Goal: Communication & Community: Answer question/provide support

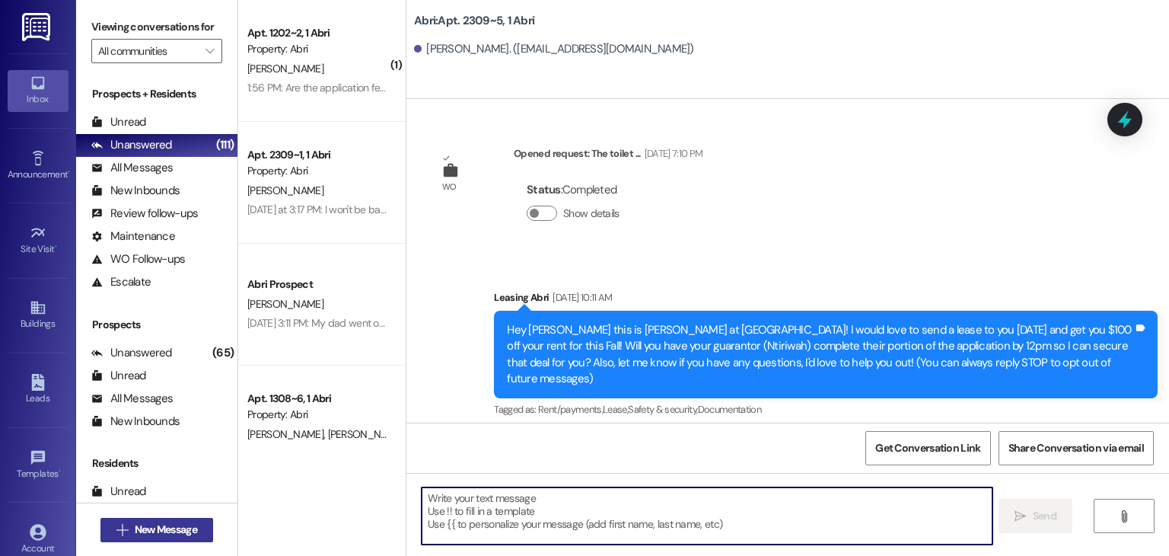
scroll to position [28891, 0]
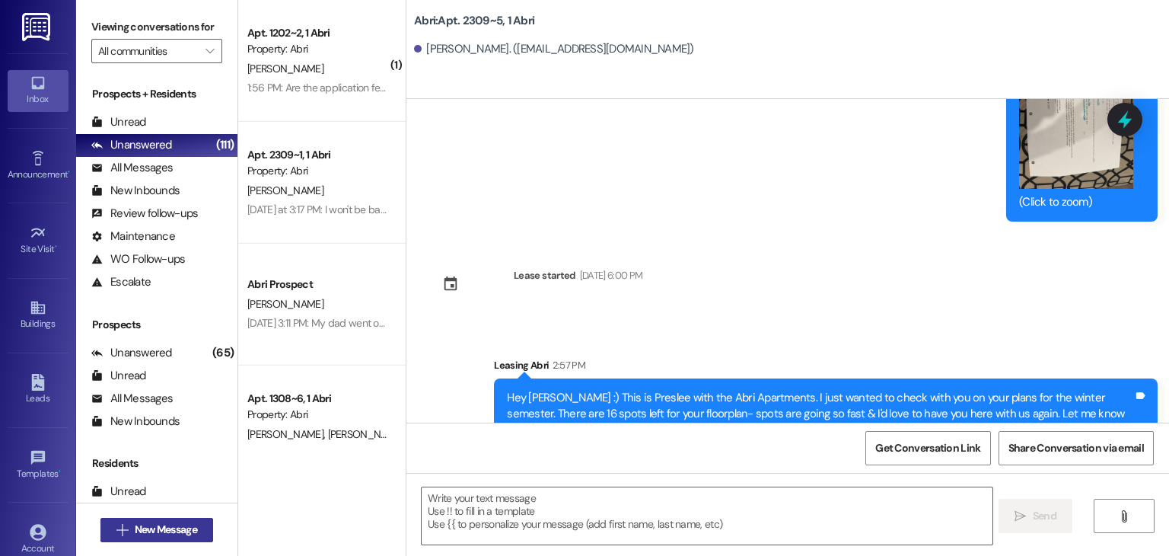
click at [146, 531] on span "New Message" at bounding box center [166, 529] width 62 height 16
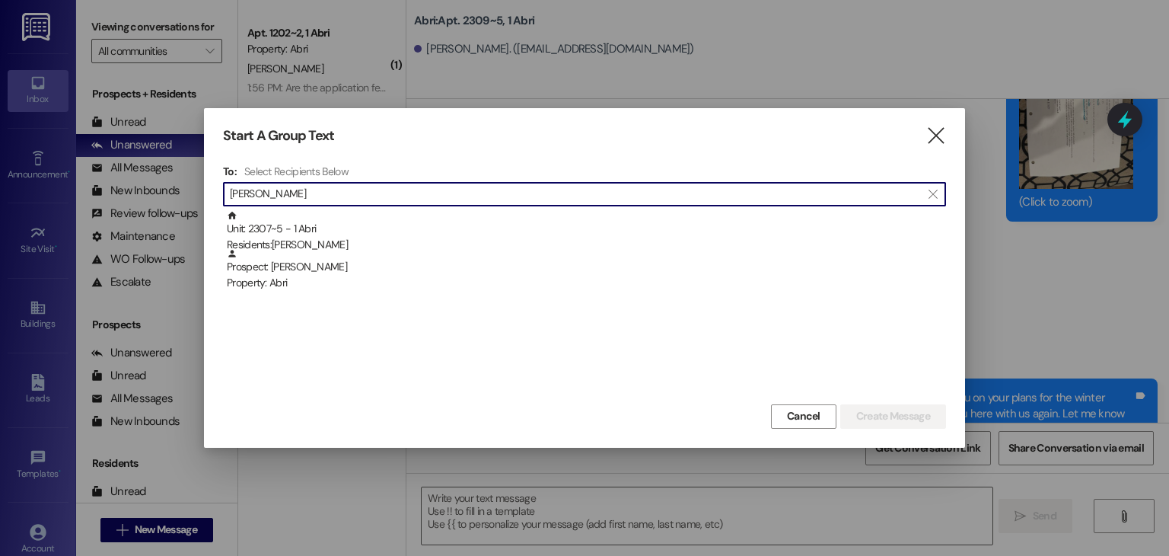
type input "[PERSON_NAME]"
click at [394, 240] on div "Residents: [PERSON_NAME]" at bounding box center [586, 245] width 719 height 16
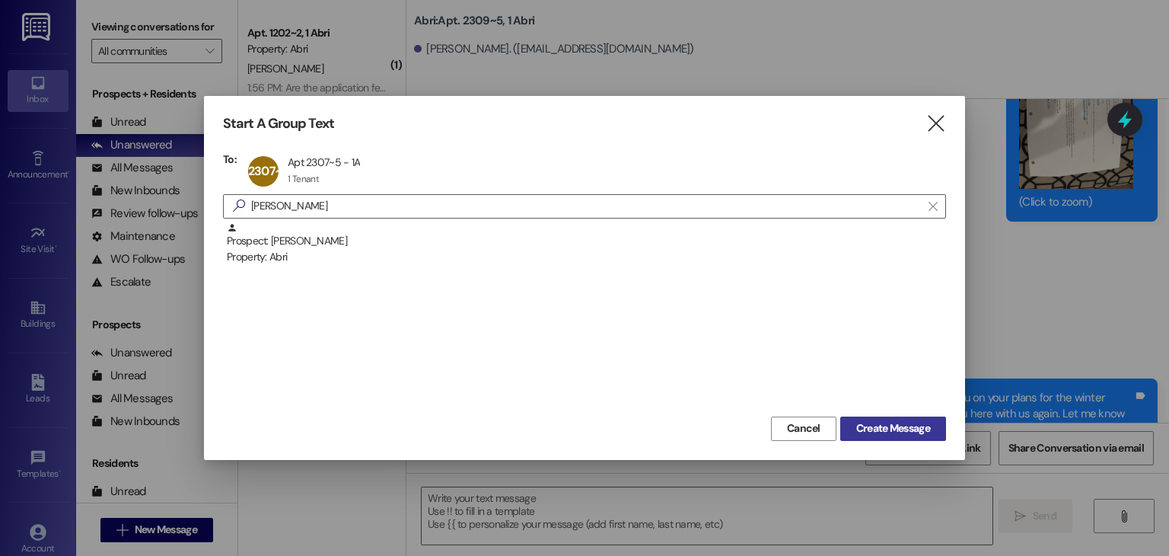
click at [853, 433] on span "Create Message" at bounding box center [893, 428] width 80 height 16
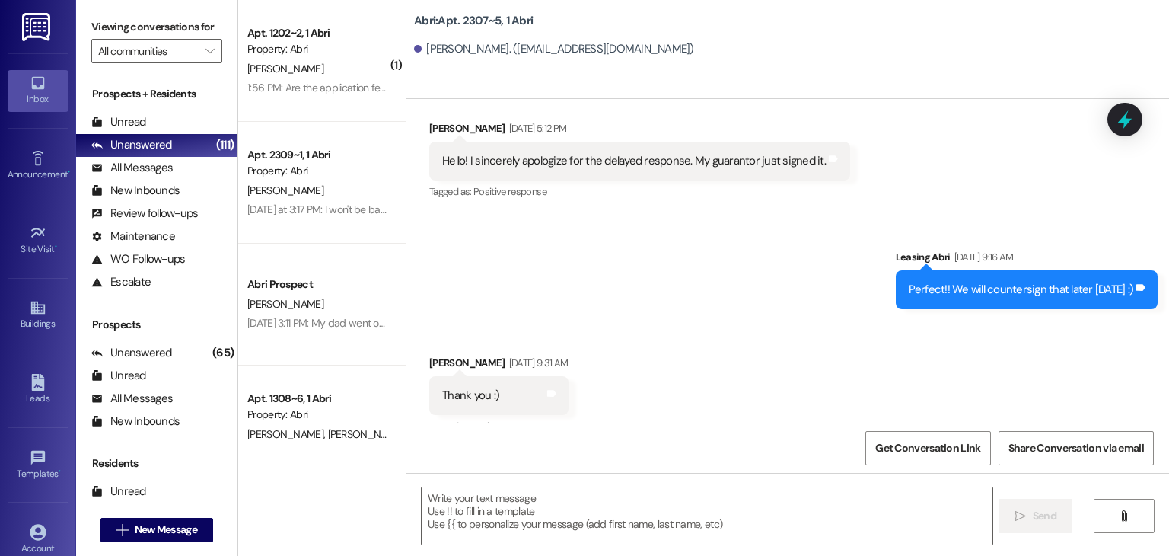
scroll to position [505, 0]
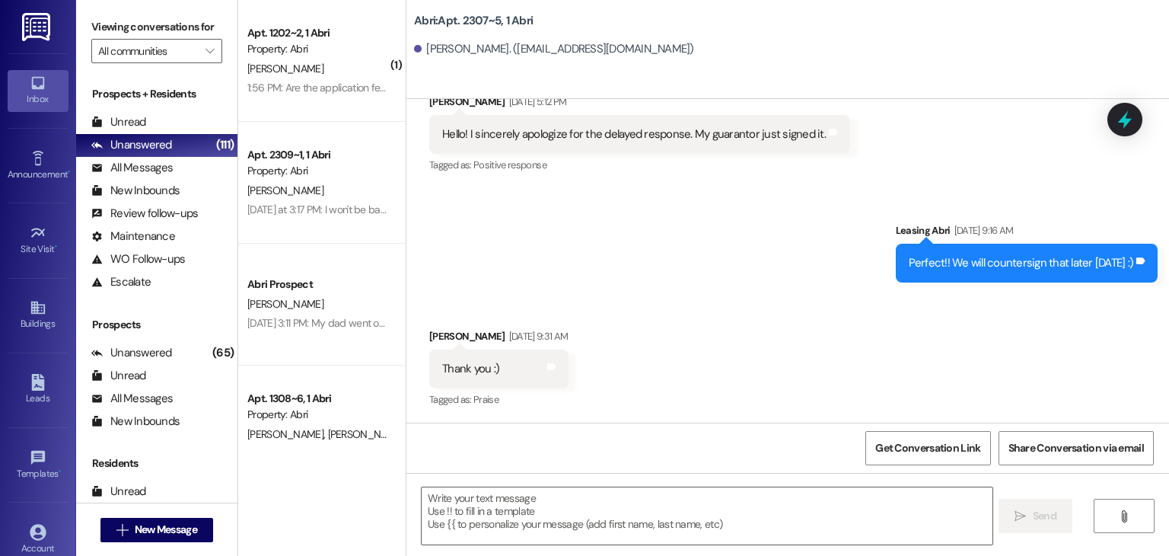
click at [574, 512] on textarea at bounding box center [707, 515] width 570 height 57
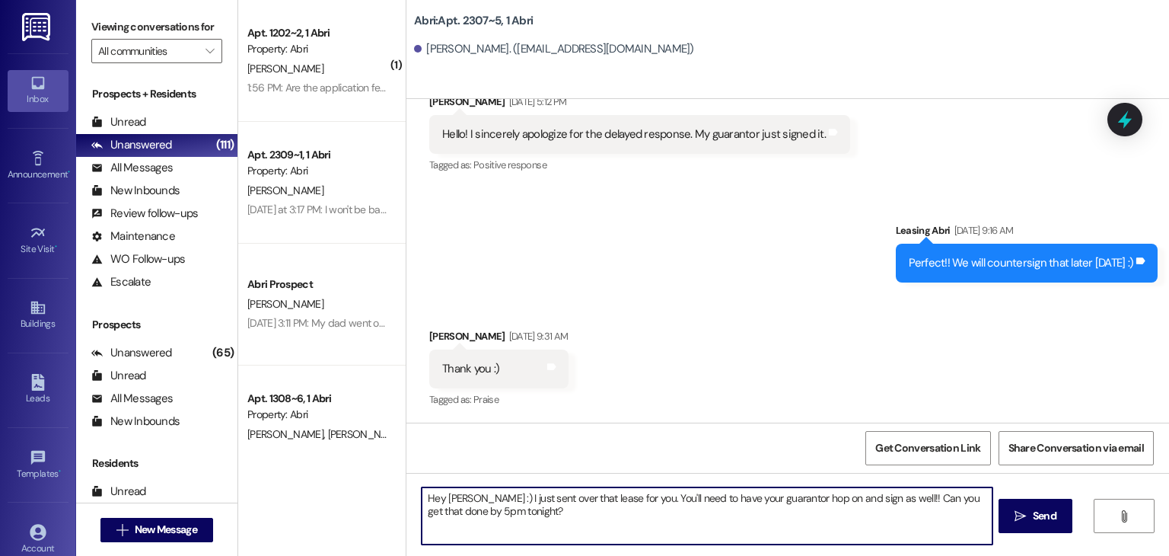
click at [557, 495] on textarea "Hey [PERSON_NAME] :) I just sent over that lease for you. You'll need to have y…" at bounding box center [707, 515] width 570 height 57
type textarea "Hey [PERSON_NAME] :) I just sent over that winter lease for you. You'll need to…"
click at [540, 517] on textarea "Hey [PERSON_NAME] :) I just sent over that winter lease for you. You'll need to…" at bounding box center [707, 515] width 570 height 57
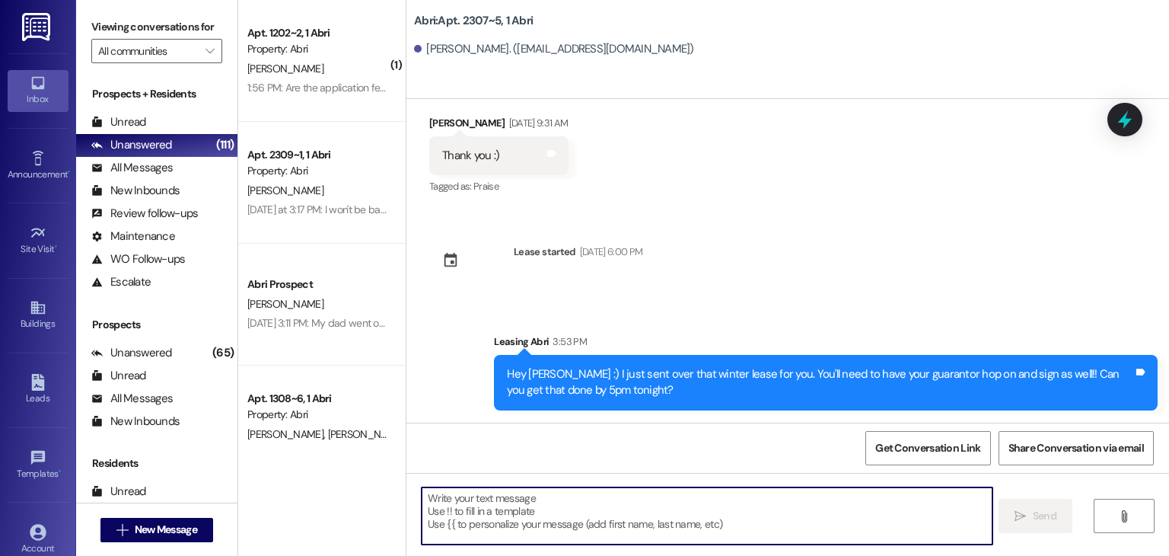
scroll to position [824, 0]
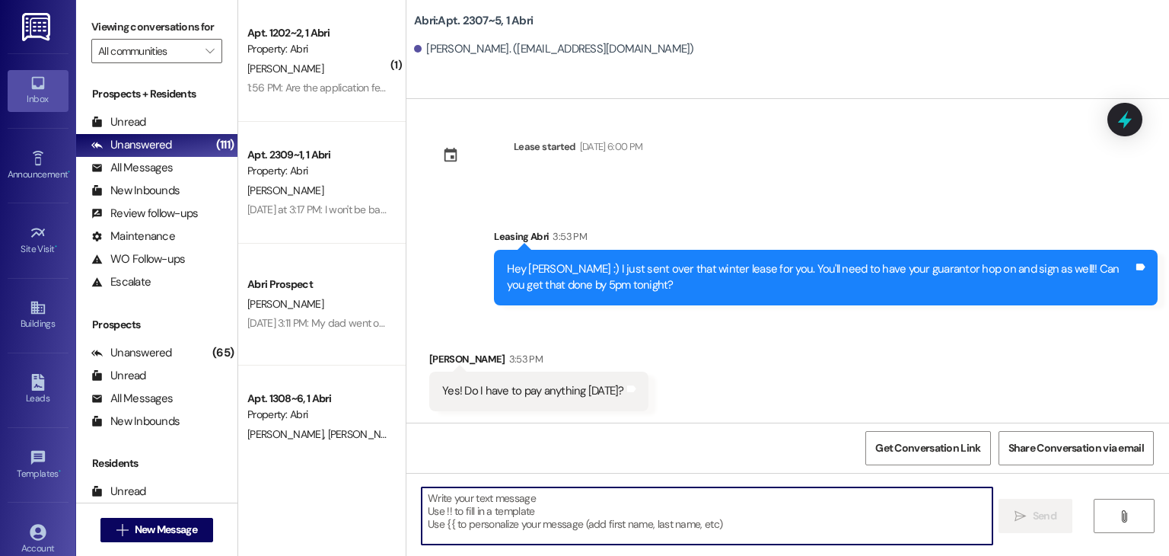
click at [555, 496] on textarea at bounding box center [707, 515] width 570 height 57
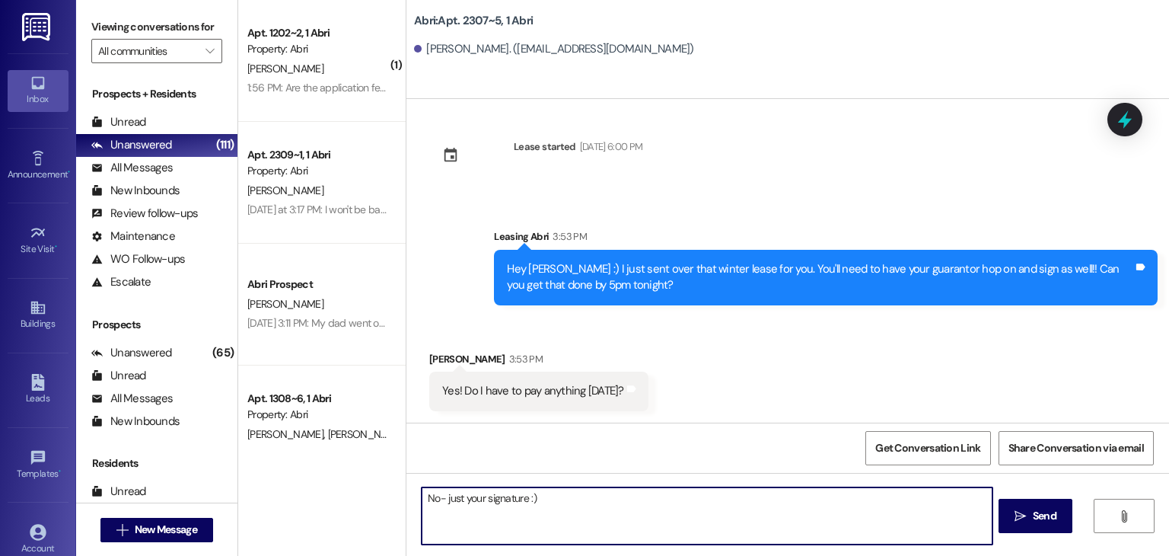
click at [432, 497] on textarea "No- just your signature :)" at bounding box center [707, 515] width 570 height 57
type textarea "Nope- just your signature :)"
click at [604, 491] on textarea "Nope- just your signature :)" at bounding box center [707, 515] width 570 height 57
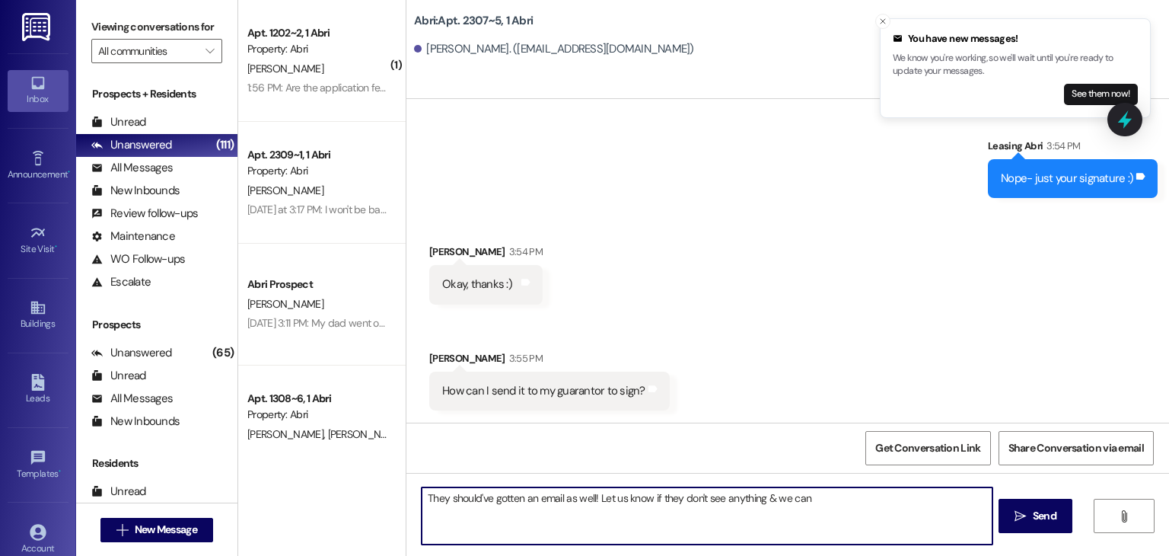
scroll to position [1142, 0]
type textarea "They should've gotten an email as well! Let us know if they don't see anything …"
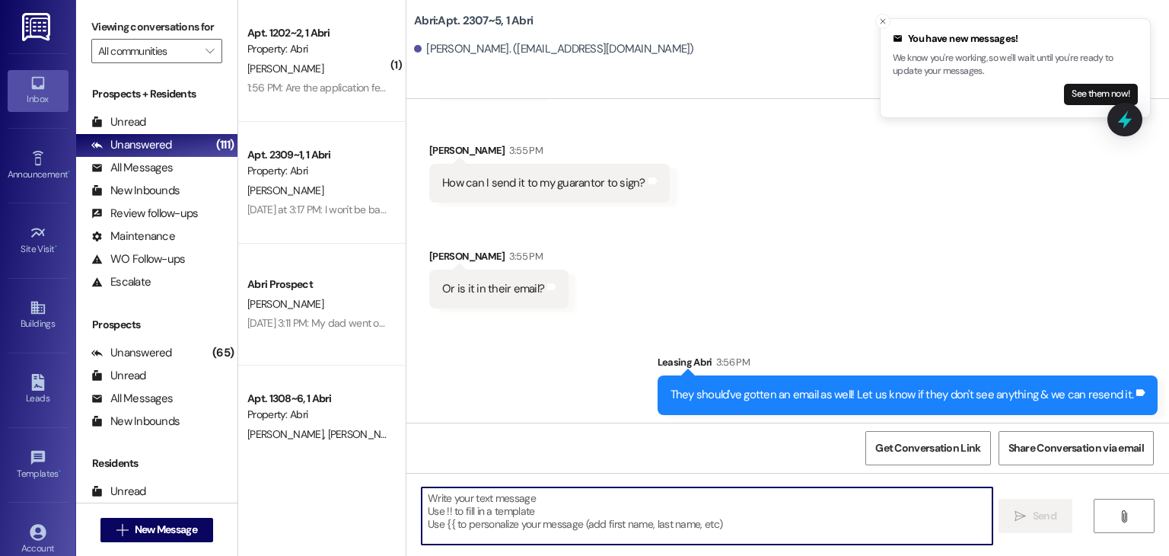
scroll to position [1355, 0]
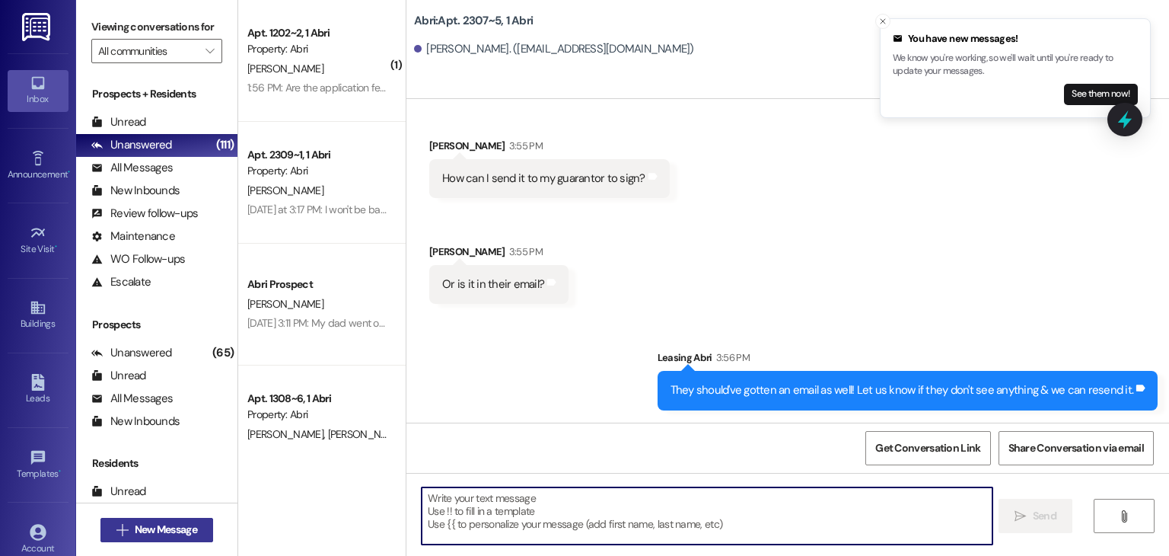
click at [165, 534] on span "New Message" at bounding box center [166, 529] width 62 height 16
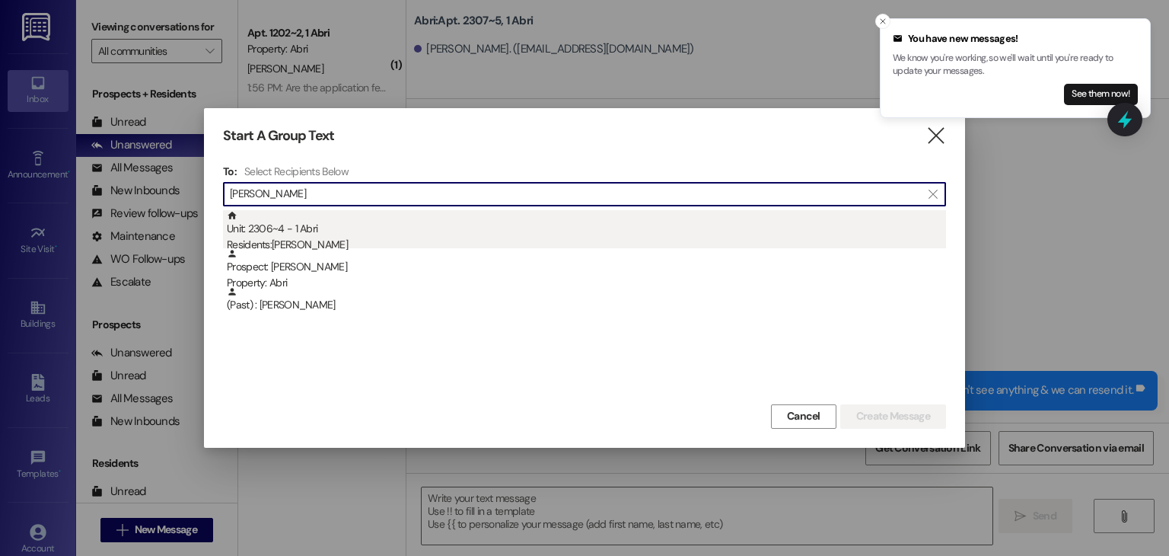
type input "[PERSON_NAME]"
click at [379, 240] on div "Residents: [PERSON_NAME]" at bounding box center [586, 245] width 719 height 16
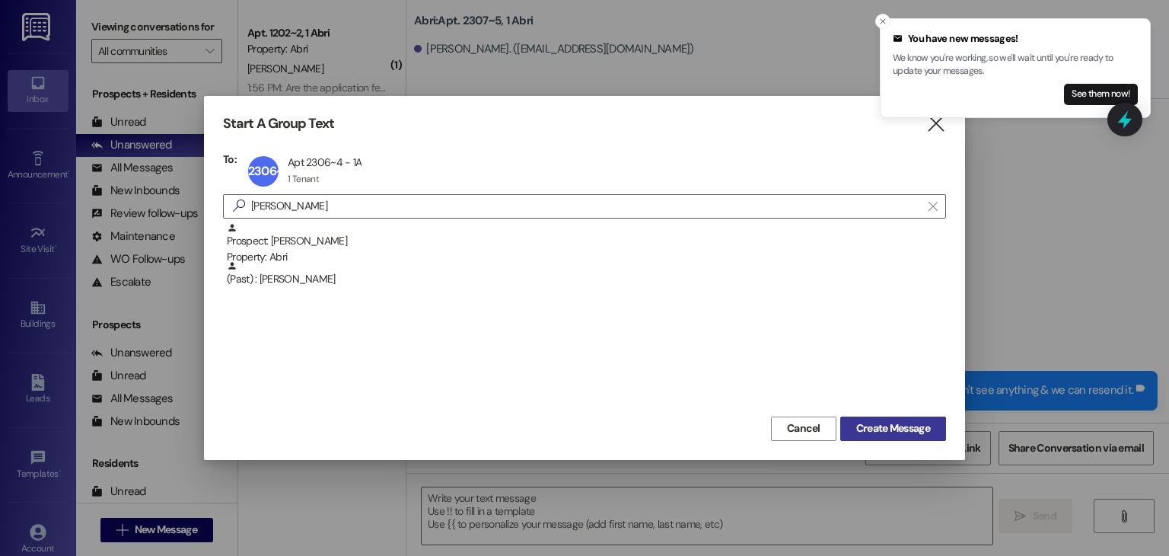
click at [865, 424] on span "Create Message" at bounding box center [893, 428] width 74 height 16
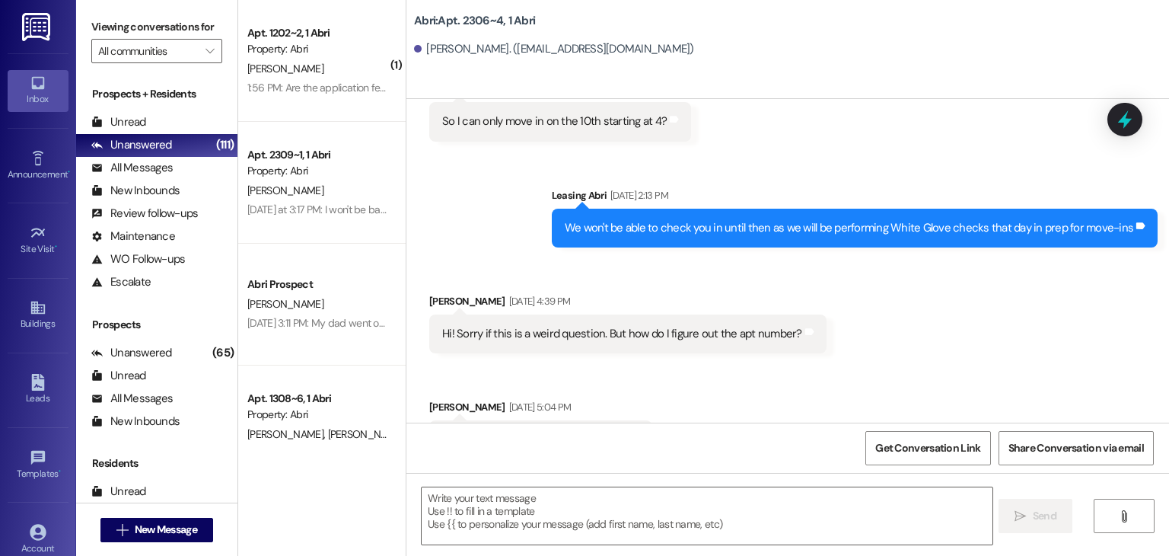
scroll to position [7408, 0]
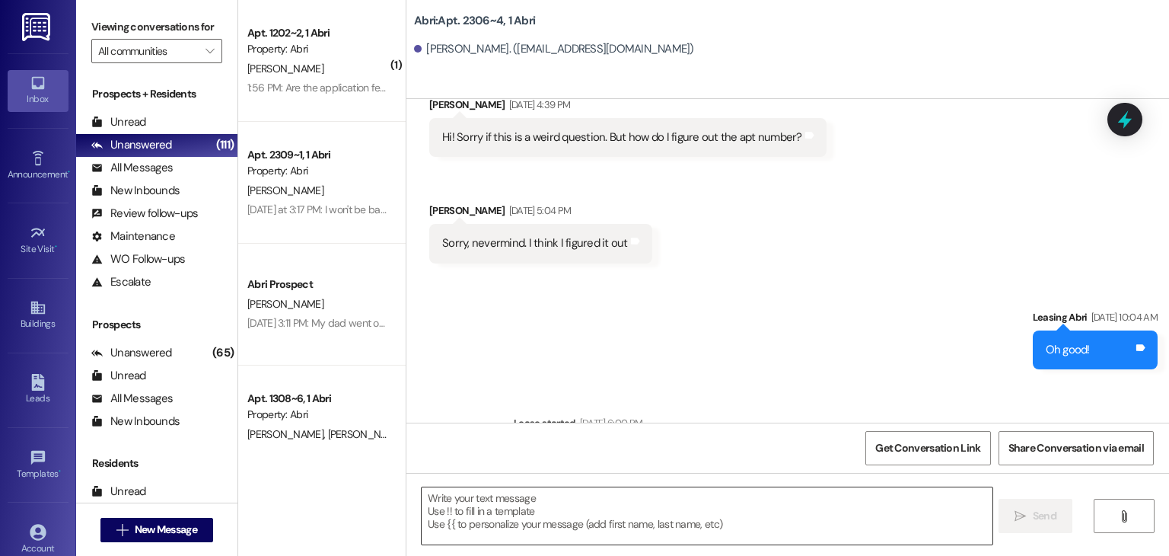
click at [485, 509] on textarea at bounding box center [707, 515] width 570 height 57
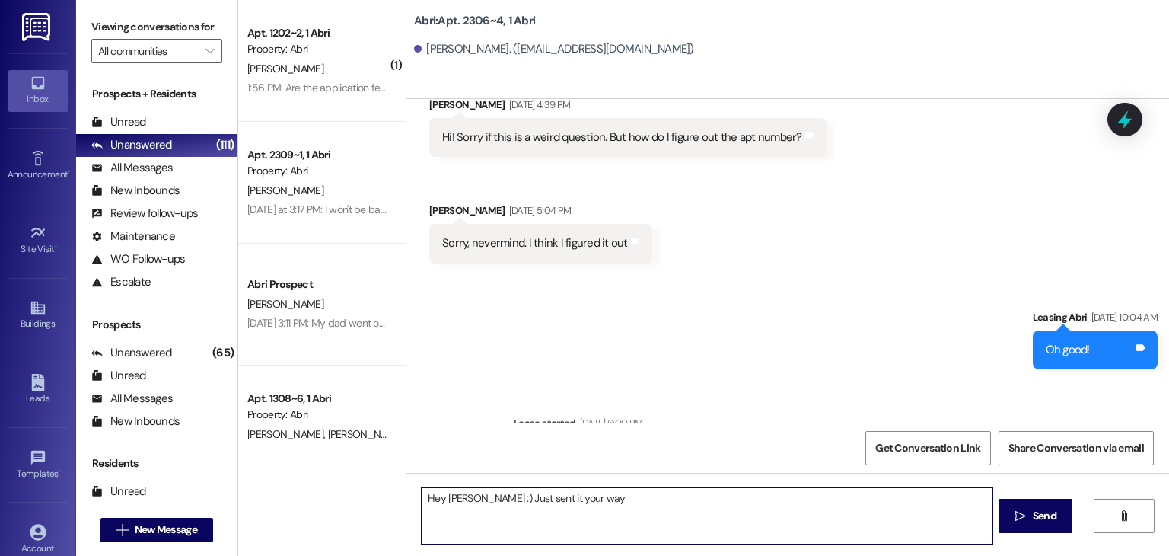
type textarea "Hey [PERSON_NAME] :) Just sent it your way!"
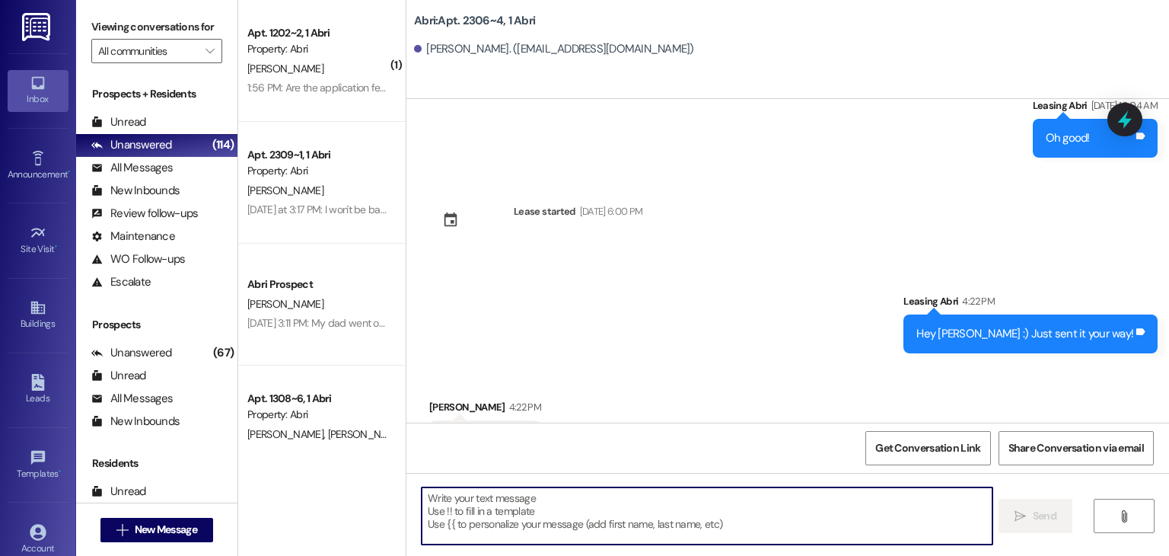
scroll to position [7621, 0]
click at [156, 528] on span "New Message" at bounding box center [166, 529] width 62 height 16
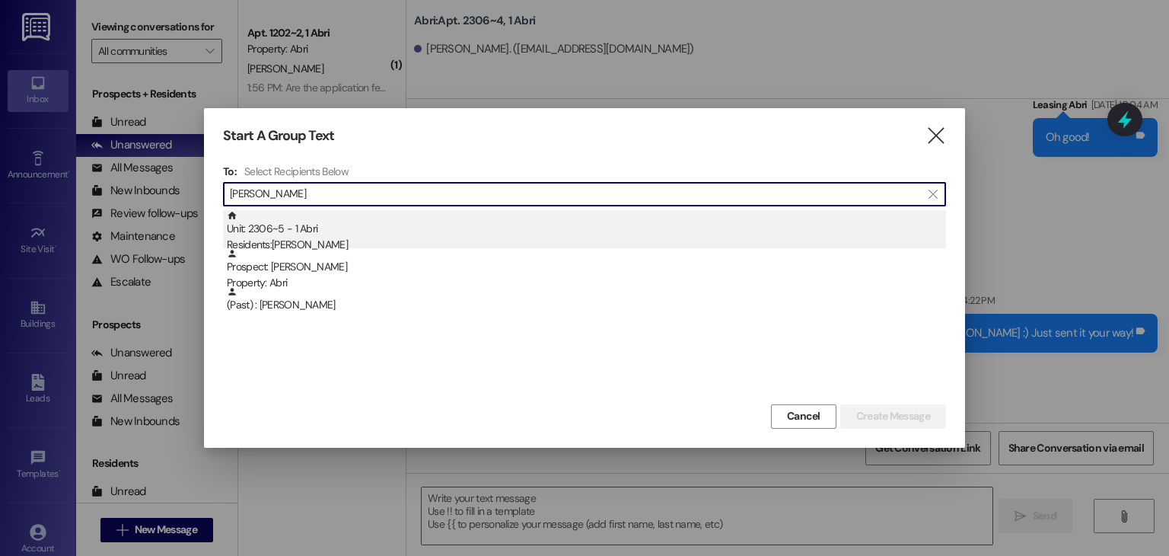
type input "[PERSON_NAME]"
click at [359, 242] on div "Residents: [PERSON_NAME]" at bounding box center [586, 245] width 719 height 16
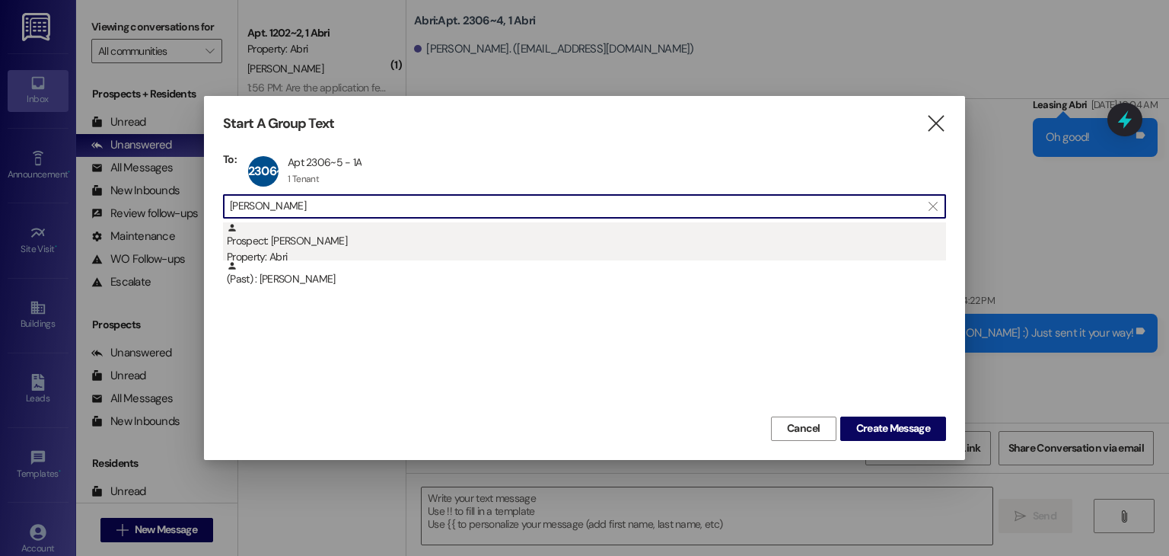
click at [399, 229] on div "Prospect: [PERSON_NAME] Property: Abri" at bounding box center [586, 243] width 719 height 43
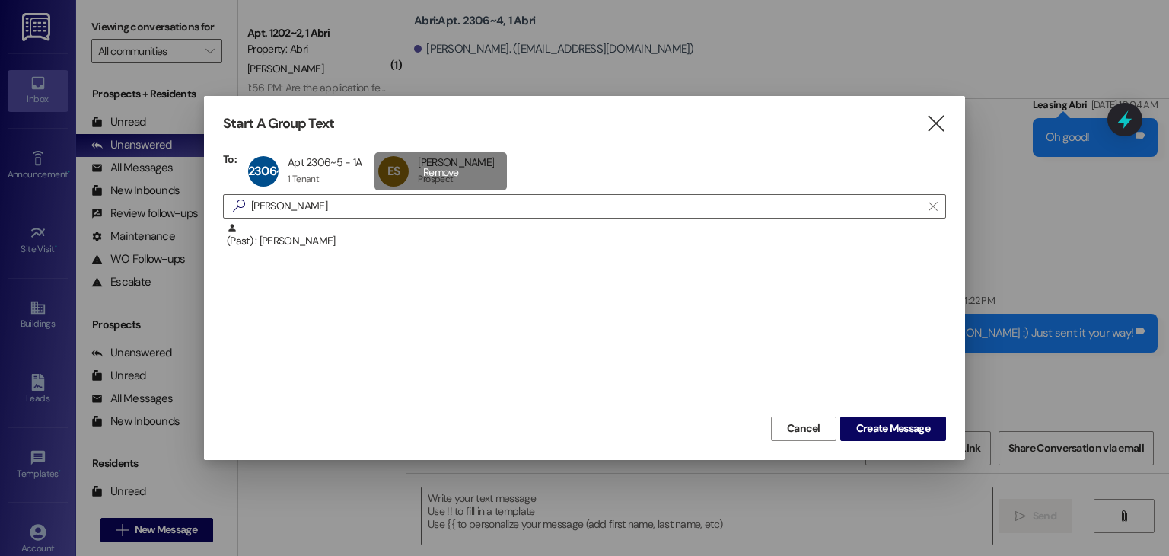
click at [420, 179] on div "ES [PERSON_NAME] [PERSON_NAME] Prospect Prospect click to remove" at bounding box center [441, 171] width 132 height 38
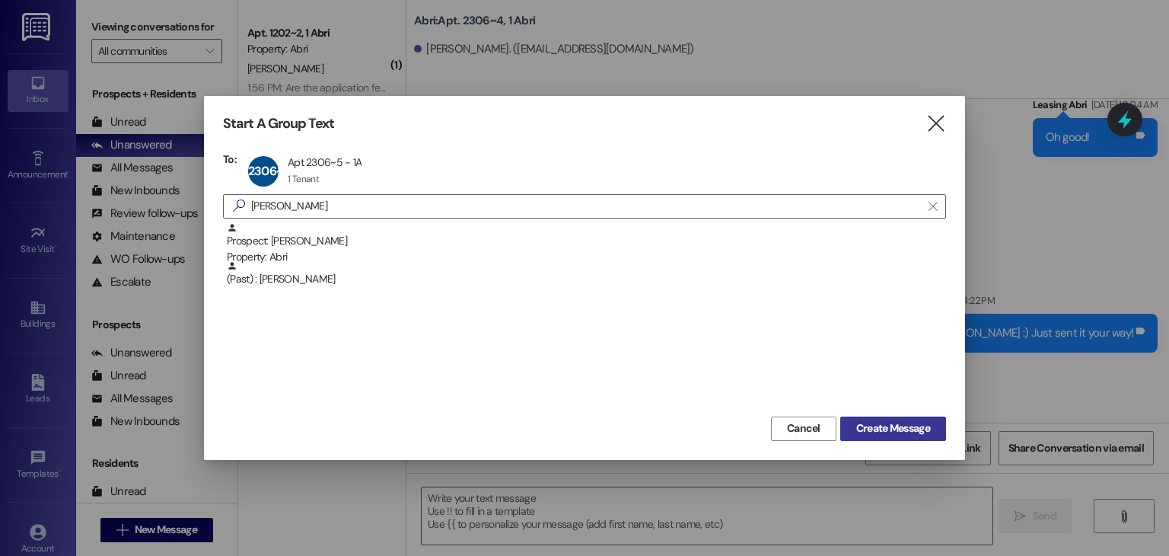
click at [886, 422] on span "Create Message" at bounding box center [893, 428] width 74 height 16
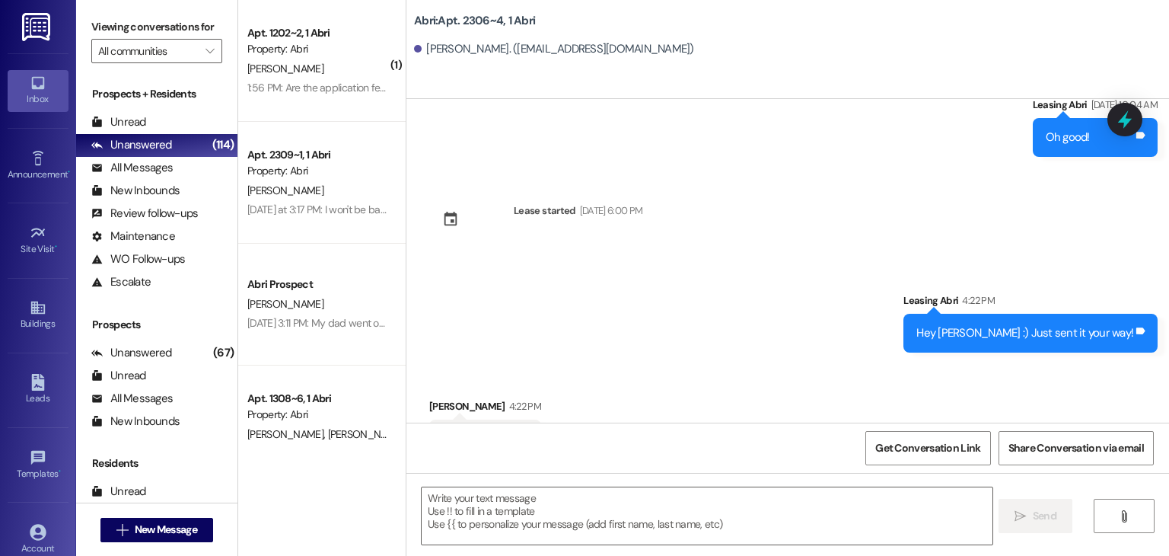
scroll to position [2420, 0]
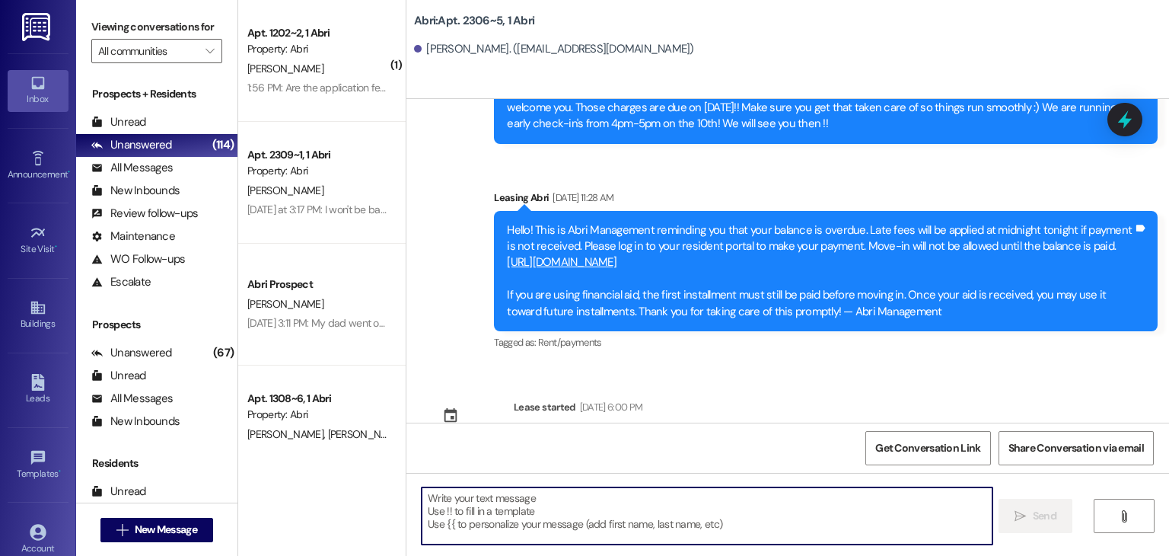
click at [540, 496] on textarea at bounding box center [707, 515] width 570 height 57
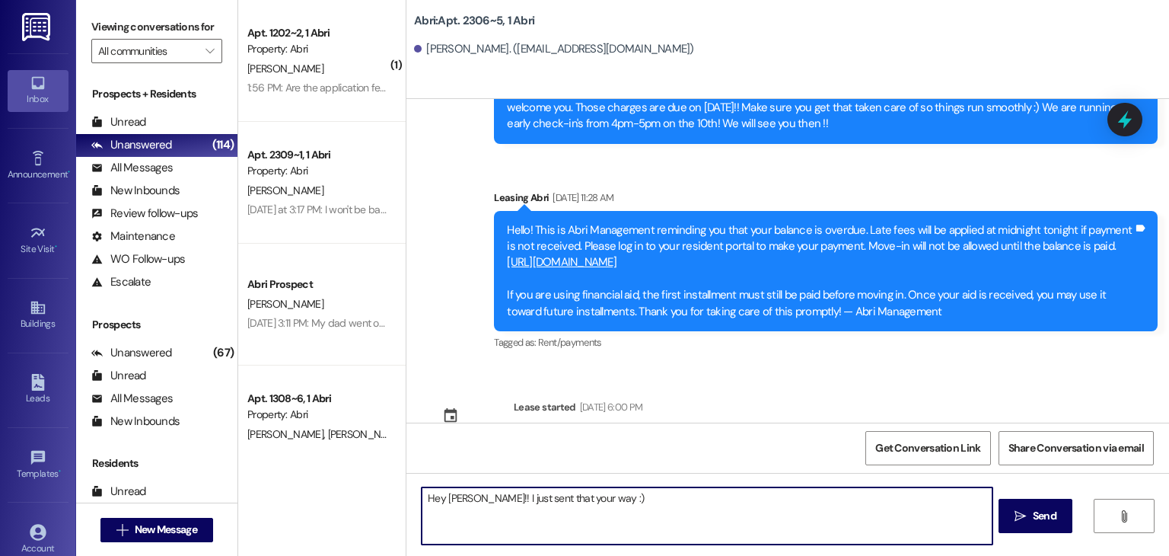
type textarea "Hey [PERSON_NAME]!! I just sent that your way :)"
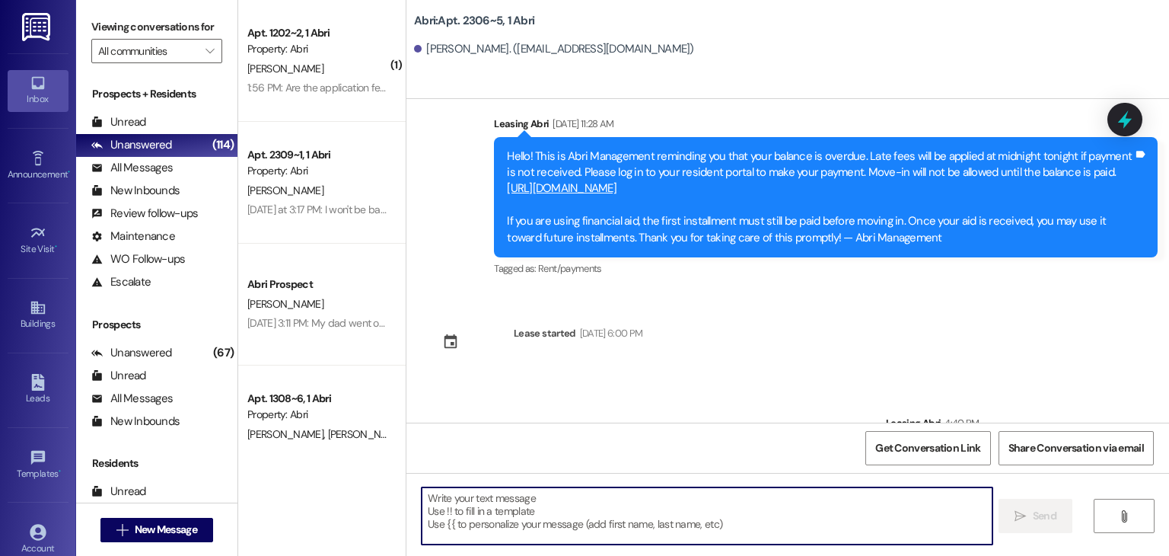
scroll to position [2527, 0]
